Goal: Find specific page/section: Find specific page/section

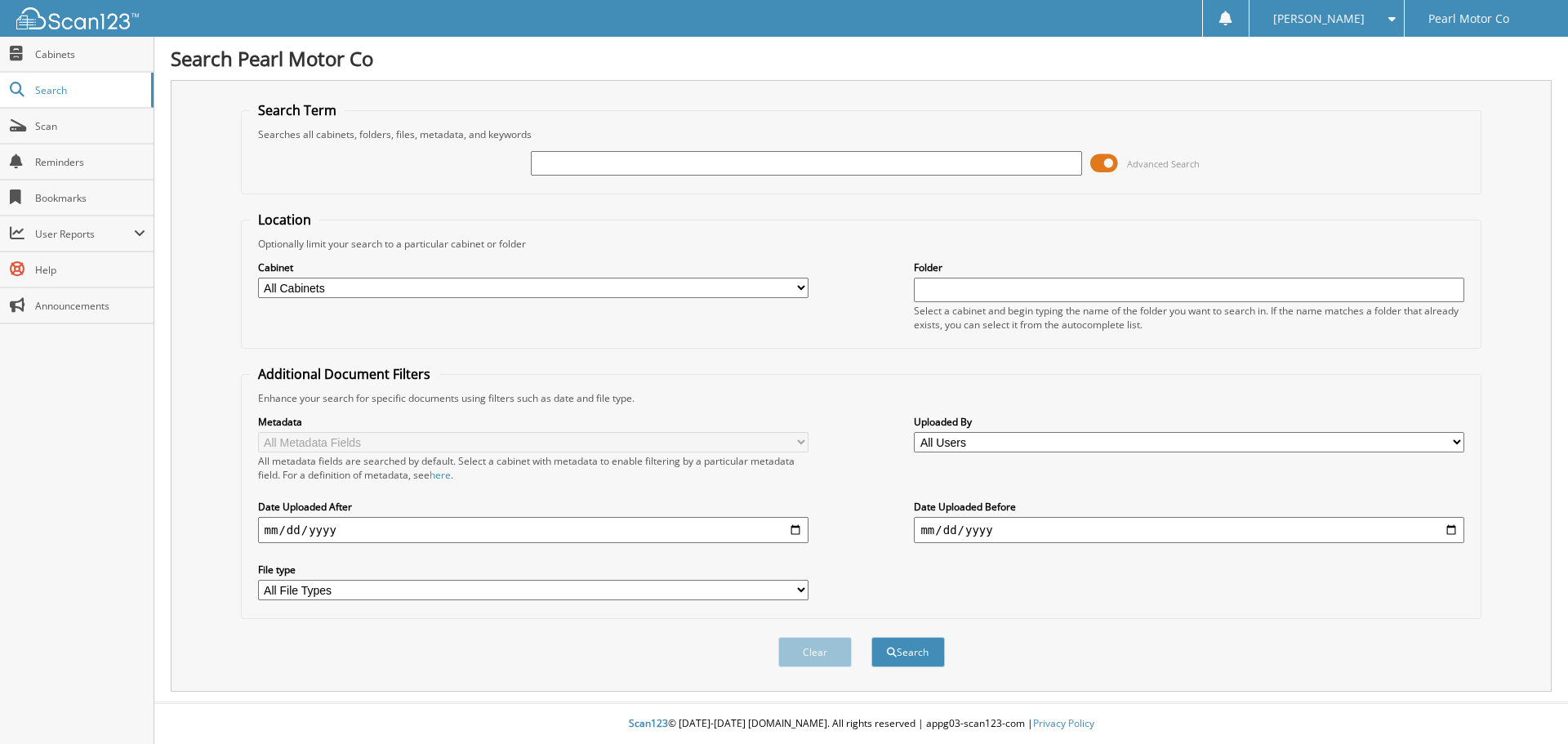
click at [576, 164] on input "text" at bounding box center [805, 163] width 551 height 24
type input "[US_VEHICLE_IDENTIFICATION_NUMBER]"
click at [872, 637] on button "Search" at bounding box center [908, 651] width 73 height 30
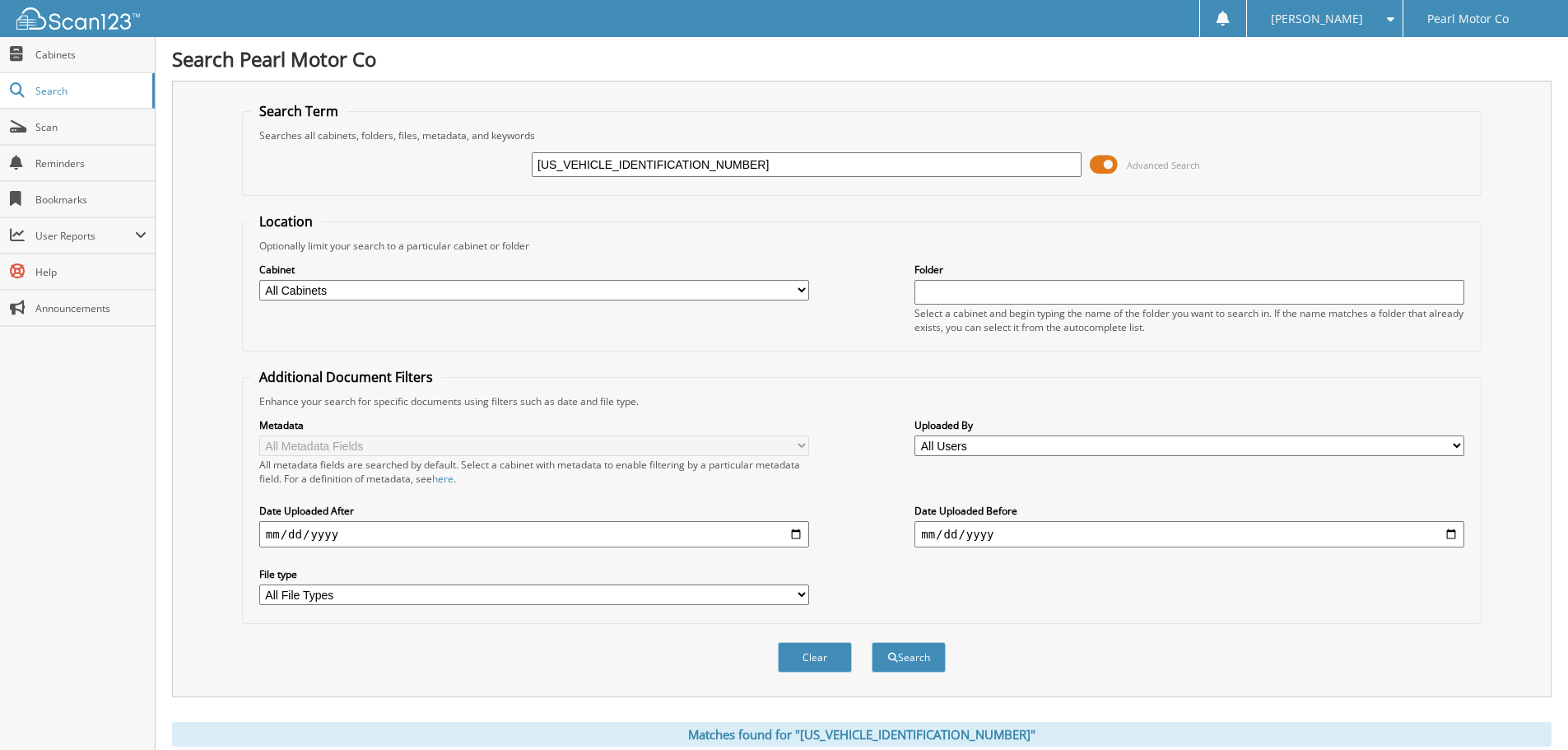
click at [1106, 170] on span at bounding box center [1103, 164] width 28 height 25
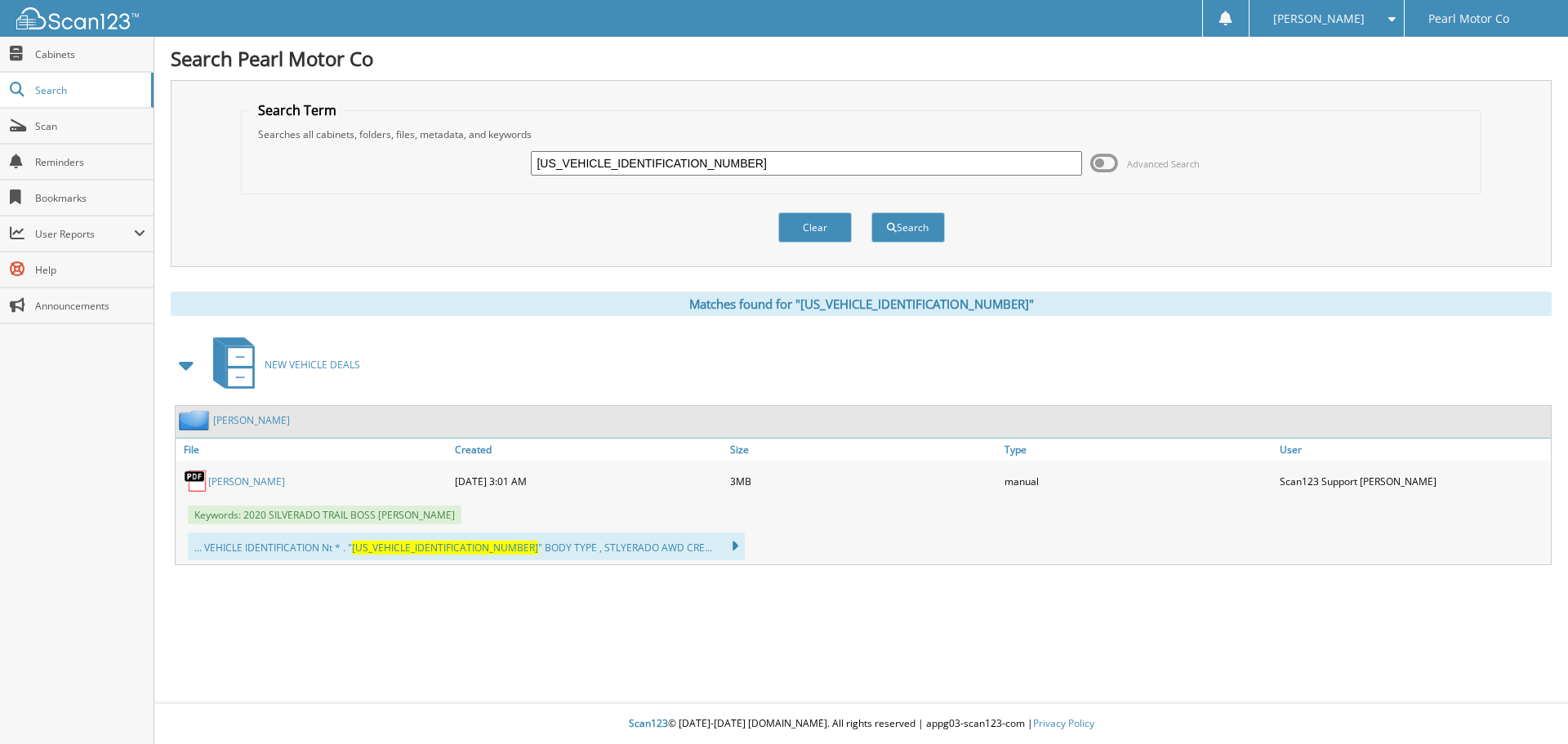
click at [242, 484] on link "[PERSON_NAME]" at bounding box center [247, 482] width 77 height 14
